Goal: Task Accomplishment & Management: Manage account settings

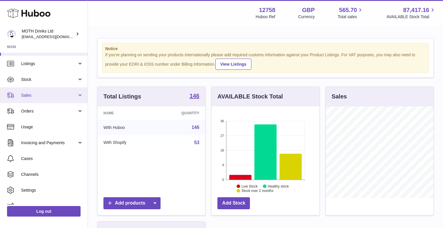
scroll to position [8, 0]
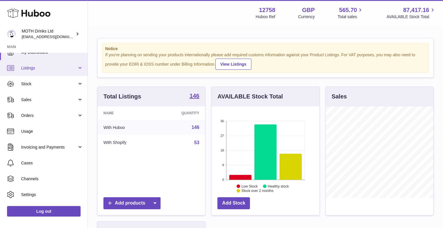
click at [36, 71] on link "Listings" at bounding box center [44, 68] width 88 height 16
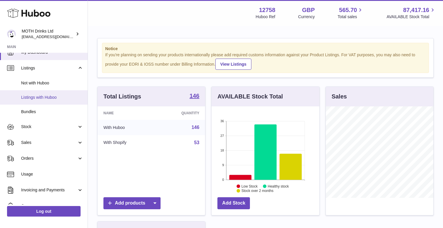
click at [31, 98] on span "Listings with Huboo" at bounding box center [52, 98] width 62 height 6
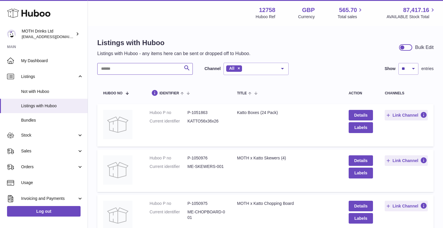
click at [127, 68] on input "text" at bounding box center [144, 69] width 95 height 12
type input "****"
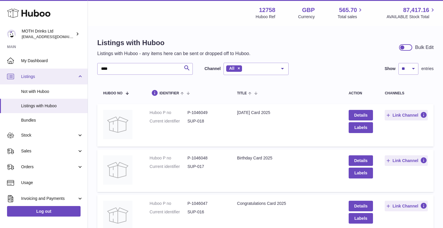
click at [39, 76] on span "Listings" at bounding box center [49, 77] width 56 height 6
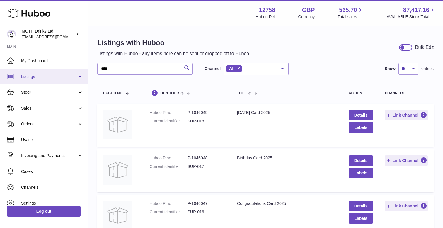
click at [39, 76] on span "Listings" at bounding box center [49, 77] width 56 height 6
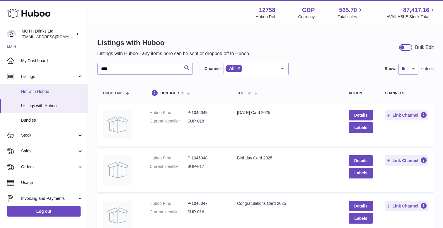
click at [35, 90] on span "Not with Huboo" at bounding box center [52, 92] width 62 height 6
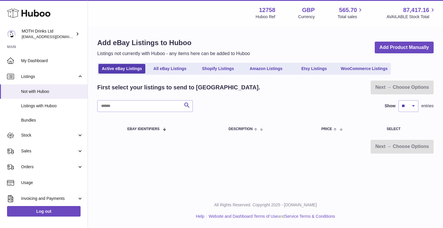
drag, startPoint x: 167, startPoint y: 181, endPoint x: 131, endPoint y: 114, distance: 75.9
click at [131, 114] on div "Menu Huboo 12758 Huboo Ref GBP Currency 565.70 Total sales 87,417.16 AVAILABLE …" at bounding box center [265, 96] width 355 height 193
click at [170, 168] on div "Menu Huboo 12758 Huboo Ref GBP Currency 565.70 Total sales 87,417.16 AVAILABLE …" at bounding box center [265, 96] width 355 height 193
drag, startPoint x: 414, startPoint y: 155, endPoint x: 289, endPoint y: 118, distance: 130.5
click at [411, 154] on div "Add eBay Listings to Huboo Listings not currently with Huboo - any items here c…" at bounding box center [265, 95] width 355 height 139
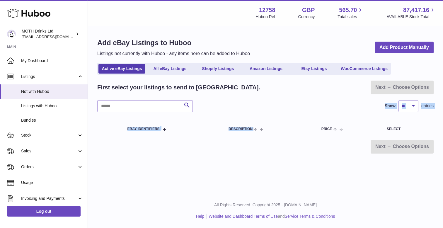
drag, startPoint x: 289, startPoint y: 118, endPoint x: 265, endPoint y: 97, distance: 31.3
click at [265, 97] on div "First select your listings to send to Huboo. Next → Choose Options Search Show …" at bounding box center [265, 116] width 336 height 73
click at [226, 162] on div "Add eBay Listings to Huboo Listings not currently with Huboo - any items here c…" at bounding box center [265, 95] width 355 height 139
drag, startPoint x: 131, startPoint y: 125, endPoint x: 390, endPoint y: 156, distance: 260.9
click at [390, 156] on div "Add eBay Listings to Huboo Listings not currently with Huboo - any items here c…" at bounding box center [265, 95] width 355 height 139
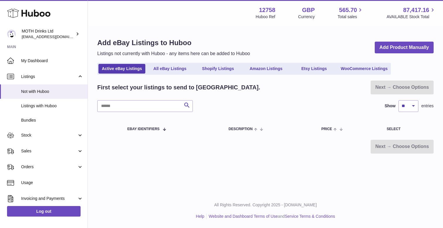
click at [393, 174] on div "Menu Huboo 12758 Huboo Ref GBP Currency 565.70 Total sales 87,417.16 AVAILABLE …" at bounding box center [265, 96] width 355 height 193
